Goal: Book appointment/travel/reservation

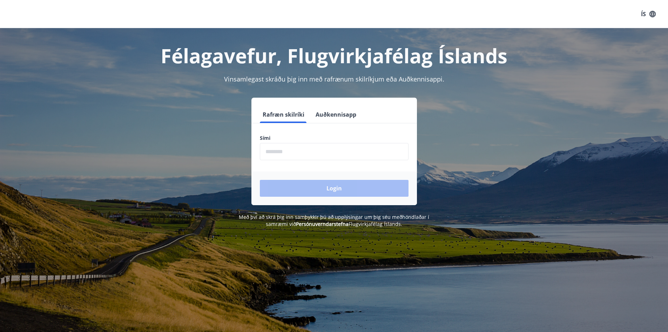
click at [310, 153] on input "phone" at bounding box center [334, 151] width 149 height 17
type input "********"
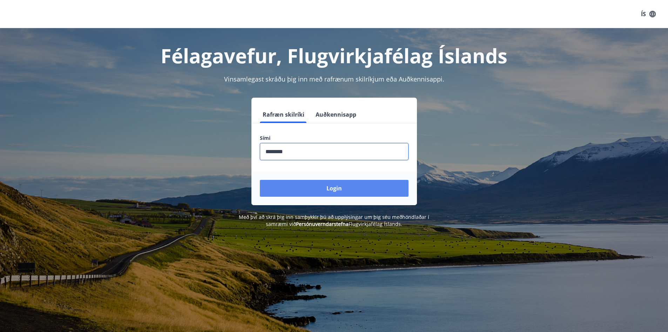
click at [328, 192] on button "Login" at bounding box center [334, 188] width 149 height 17
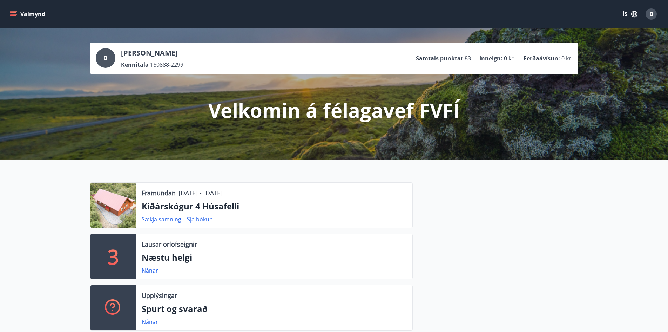
click at [13, 11] on icon "menu" at bounding box center [14, 11] width 8 height 1
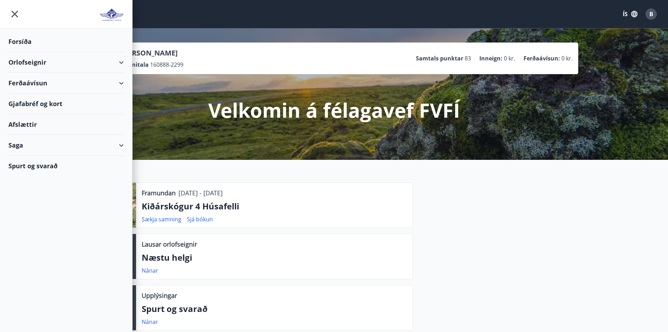
click at [100, 60] on div "Orlofseignir" at bounding box center [65, 62] width 115 height 21
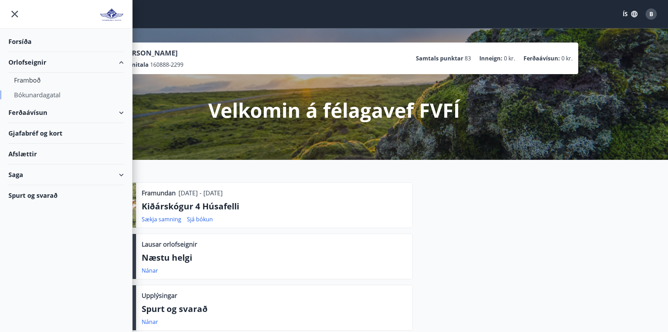
click at [35, 94] on div "Bókunardagatal" at bounding box center [66, 94] width 104 height 15
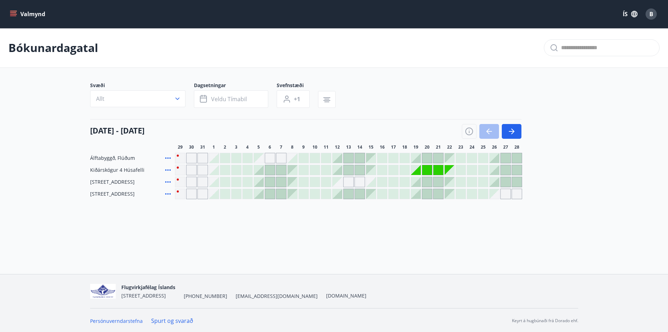
click at [417, 172] on div "Gráir dagar eru ekki bókanlegir" at bounding box center [416, 170] width 10 height 10
click at [427, 172] on div "Gráir dagar eru ekki bókanlegir" at bounding box center [427, 170] width 10 height 10
click at [452, 173] on div at bounding box center [450, 170] width 10 height 10
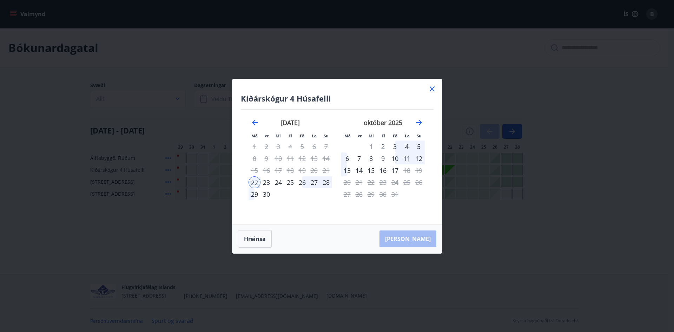
drag, startPoint x: 433, startPoint y: 88, endPoint x: 429, endPoint y: 95, distance: 7.2
click at [433, 88] on icon at bounding box center [432, 89] width 8 height 8
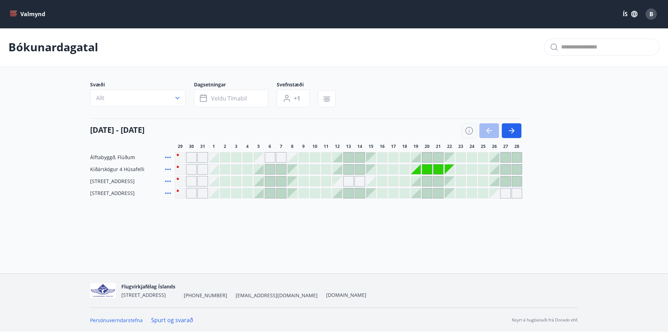
scroll to position [1, 0]
click at [498, 172] on div at bounding box center [495, 169] width 10 height 10
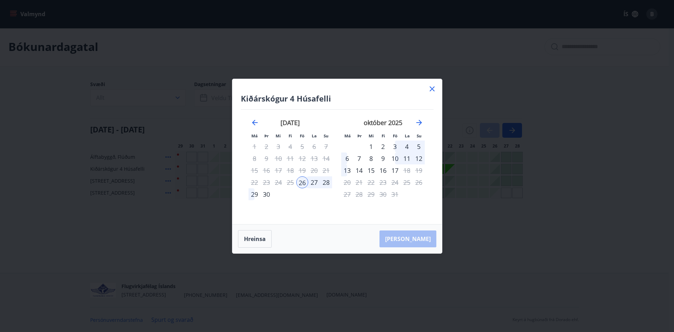
click at [435, 91] on icon at bounding box center [432, 89] width 8 height 8
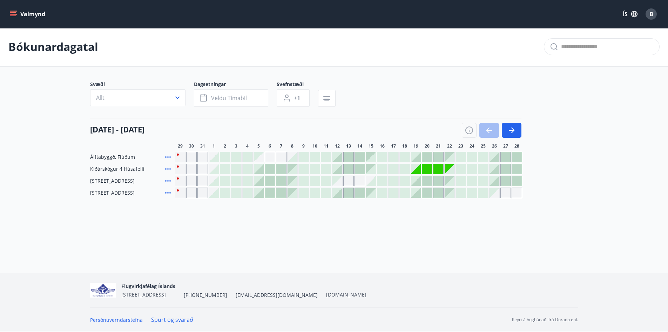
click at [8, 8] on div "Valmynd ÍS B" at bounding box center [334, 14] width 668 height 28
click at [15, 11] on icon "menu" at bounding box center [13, 14] width 7 height 7
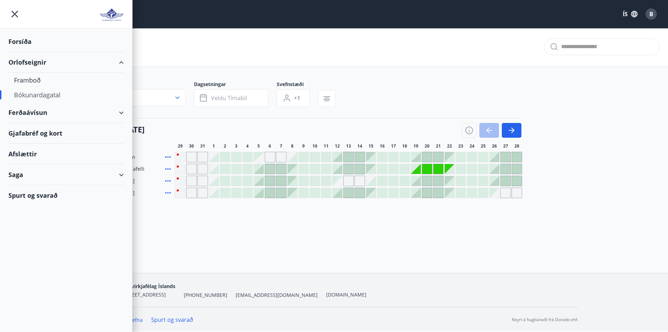
click at [121, 180] on div "Saga" at bounding box center [65, 174] width 115 height 21
click at [30, 79] on div "Framboð" at bounding box center [66, 80] width 104 height 15
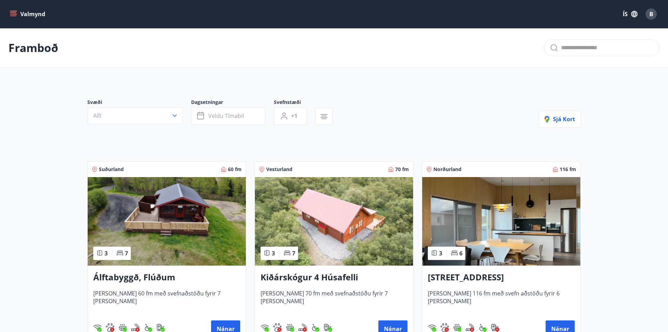
click at [652, 13] on span "B" at bounding box center [652, 14] width 4 height 8
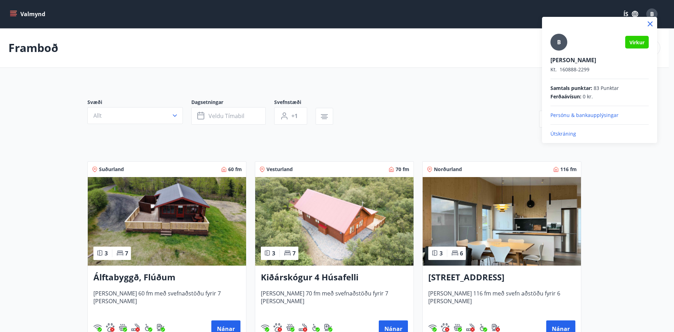
click at [55, 27] on div at bounding box center [337, 166] width 674 height 332
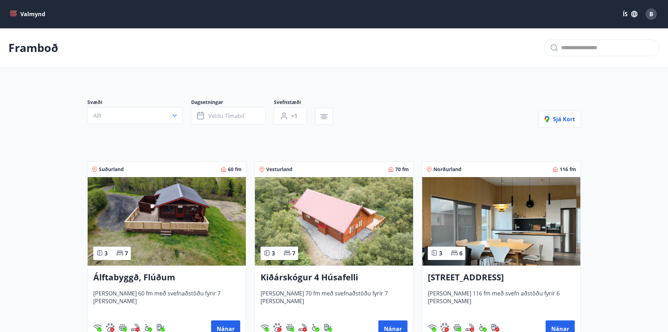
click at [18, 12] on button "Valmynd" at bounding box center [28, 14] width 40 height 13
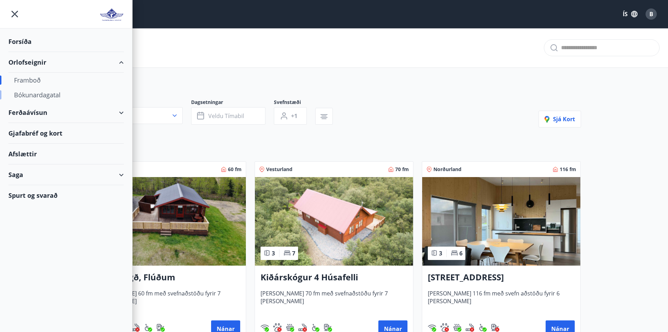
click at [48, 95] on div "Bókunardagatal" at bounding box center [66, 94] width 104 height 15
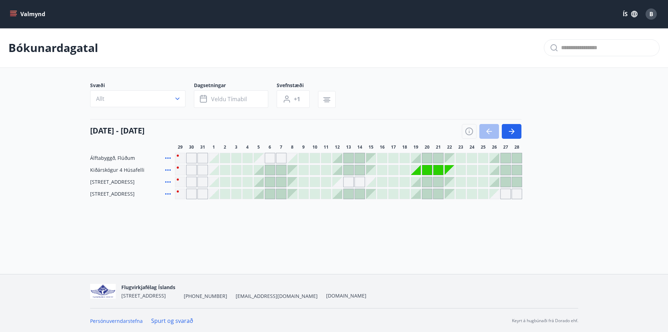
click at [167, 171] on icon at bounding box center [168, 170] width 8 height 8
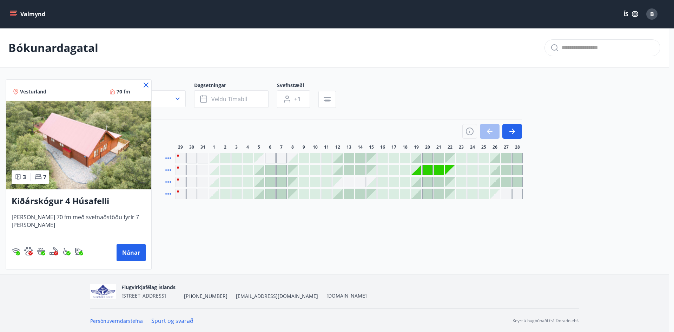
drag, startPoint x: 143, startPoint y: 84, endPoint x: 132, endPoint y: 87, distance: 11.9
click at [142, 84] on icon at bounding box center [146, 85] width 8 height 8
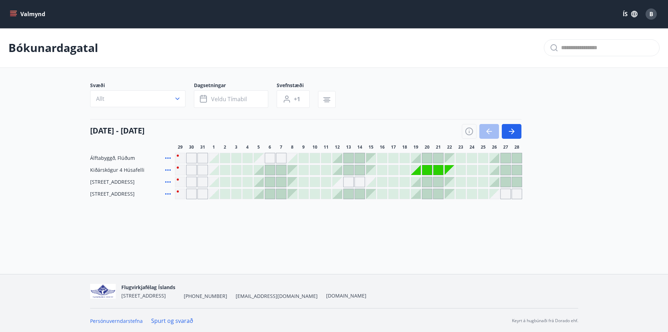
click at [426, 170] on div "Gráir dagar eru ekki bókanlegir" at bounding box center [427, 170] width 10 height 10
click at [12, 3] on div "Valmynd ÍS B" at bounding box center [334, 14] width 668 height 28
click at [11, 10] on button "Valmynd" at bounding box center [28, 14] width 40 height 13
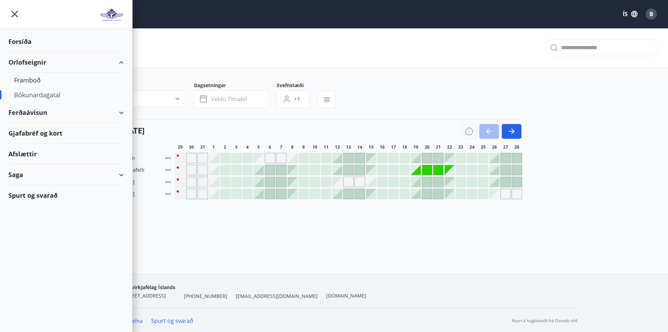
click at [116, 112] on div "Ferðaávísun" at bounding box center [65, 112] width 115 height 21
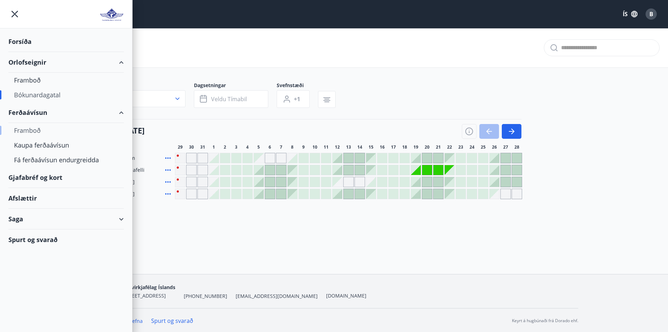
click at [116, 111] on div "Ferðaávísun" at bounding box center [65, 112] width 115 height 21
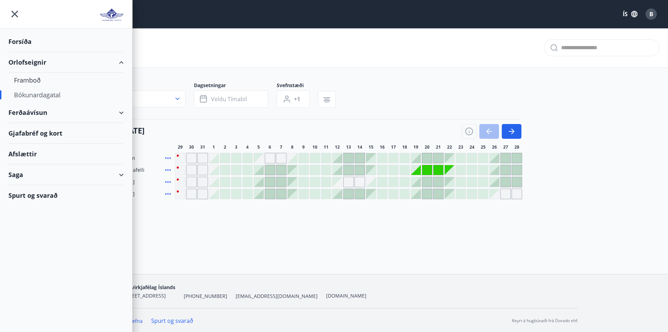
click at [108, 175] on div "Saga" at bounding box center [65, 174] width 115 height 21
click at [118, 175] on div "Saga" at bounding box center [65, 174] width 115 height 21
click at [284, 42] on div "Bókunardagatal" at bounding box center [334, 48] width 668 height 40
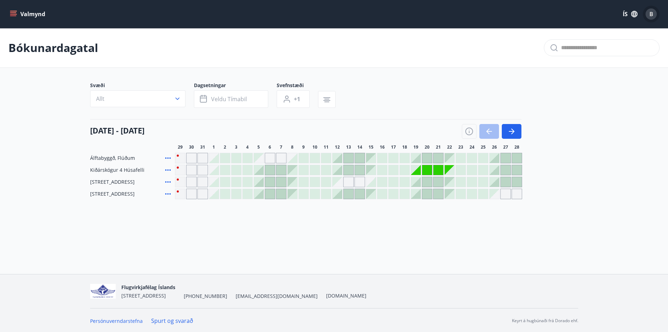
click at [650, 14] on div "B" at bounding box center [651, 13] width 11 height 11
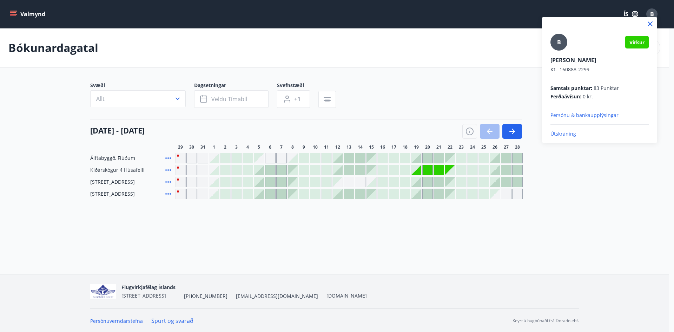
click at [7, 8] on div at bounding box center [337, 166] width 674 height 332
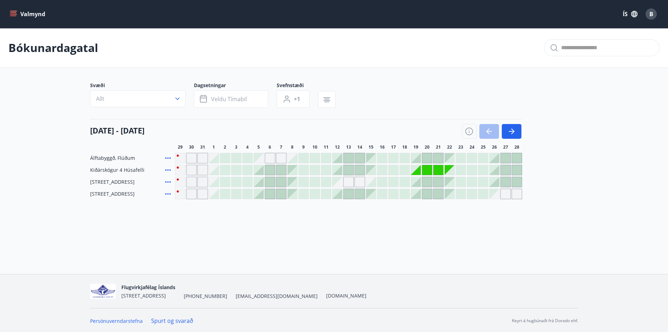
click at [21, 16] on button "Valmynd" at bounding box center [28, 14] width 40 height 13
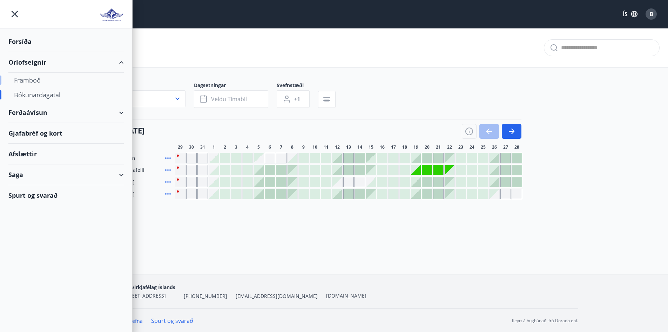
click at [24, 76] on div "Framboð" at bounding box center [66, 80] width 104 height 15
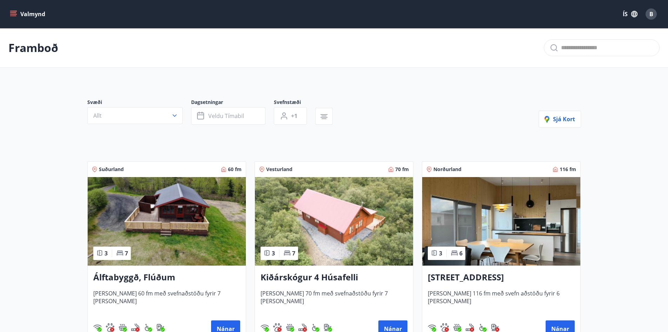
click at [10, 12] on button "Valmynd" at bounding box center [28, 14] width 40 height 13
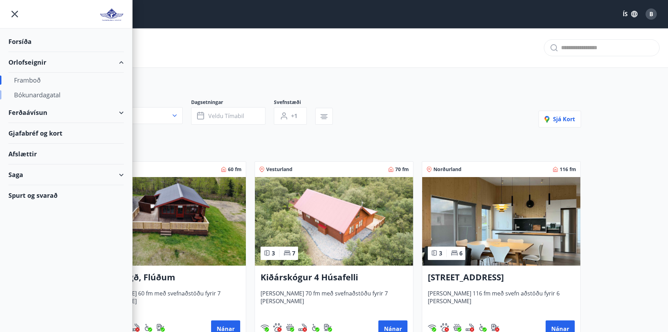
click at [31, 98] on div "Bókunardagatal" at bounding box center [66, 94] width 104 height 15
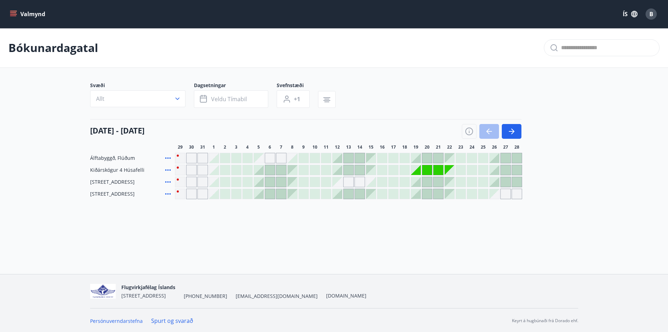
scroll to position [1, 0]
drag, startPoint x: 6, startPoint y: 0, endPoint x: 12, endPoint y: 7, distance: 8.7
click at [8, 1] on div "Valmynd ÍS B" at bounding box center [334, 14] width 668 height 28
click at [14, 6] on div "Valmynd ÍS B" at bounding box center [334, 14] width 652 height 17
click at [15, 14] on icon "menu" at bounding box center [14, 14] width 8 height 1
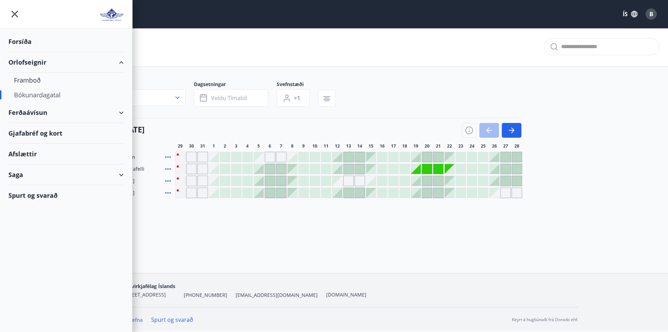
click at [113, 115] on div "Ferðaávísun" at bounding box center [65, 112] width 115 height 21
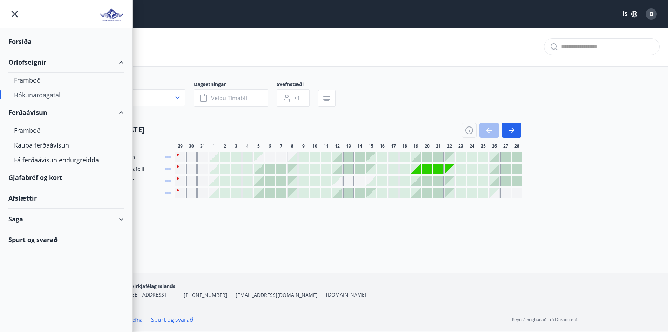
click at [124, 113] on icon at bounding box center [121, 112] width 8 height 8
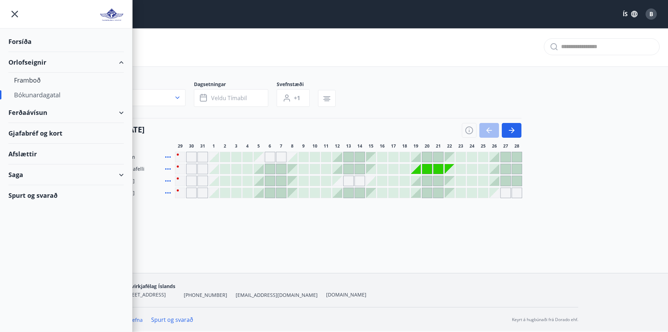
click at [124, 114] on icon at bounding box center [121, 112] width 8 height 8
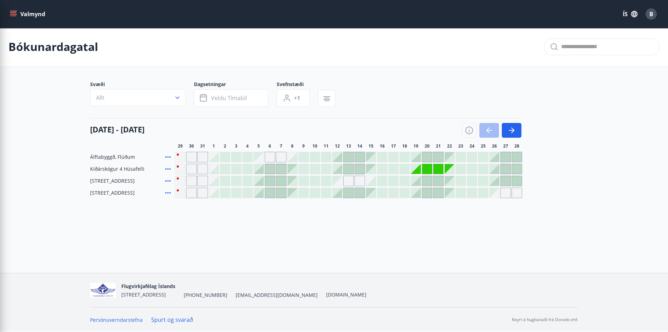
click at [383, 98] on div "Svæði Allt Dagsetningar Veldu tímabil Svefnstæði +1" at bounding box center [334, 95] width 488 height 29
